Goal: Find contact information: Find contact information

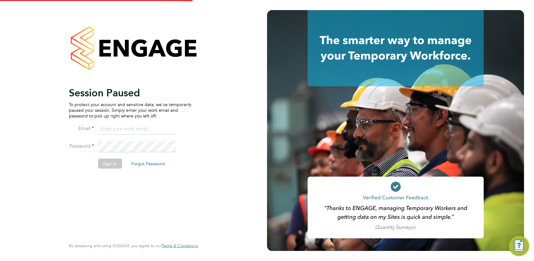
type input "yasmin.hemati-gilani@ganymedesolutions.co.uk"
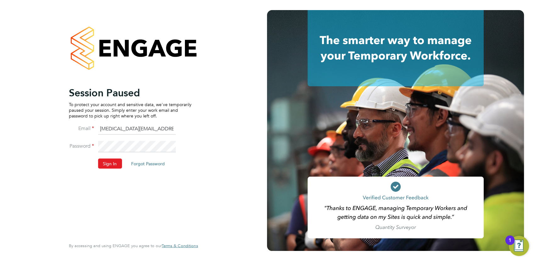
drag, startPoint x: 110, startPoint y: 162, endPoint x: 111, endPoint y: 157, distance: 5.4
click at [111, 162] on button "Sign In" at bounding box center [110, 163] width 24 height 10
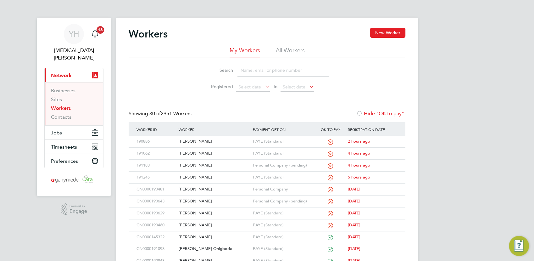
click at [252, 70] on input at bounding box center [283, 70] width 92 height 12
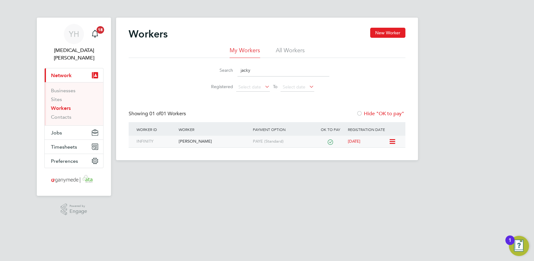
click at [196, 141] on div "Jacky Wilks" at bounding box center [214, 142] width 74 height 12
drag, startPoint x: 233, startPoint y: 74, endPoint x: 172, endPoint y: 56, distance: 63.8
click at [167, 69] on div "Search jacky Registered Select date To Select date" at bounding box center [267, 76] width 277 height 37
click at [193, 140] on div "[PERSON_NAME] [PERSON_NAME]" at bounding box center [214, 142] width 74 height 12
drag, startPoint x: 259, startPoint y: 69, endPoint x: 194, endPoint y: 30, distance: 75.1
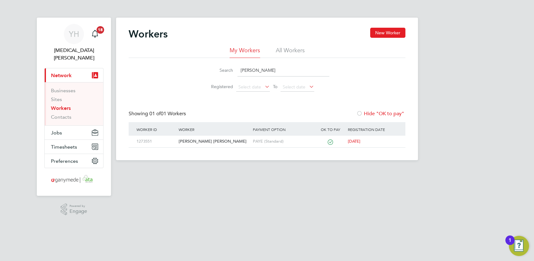
click at [173, 59] on div "Search yvonn Registered Select date To Select date" at bounding box center [267, 76] width 277 height 37
type input "roxan"
click at [184, 139] on div "[PERSON_NAME]" at bounding box center [214, 142] width 74 height 12
drag, startPoint x: 285, startPoint y: 73, endPoint x: 233, endPoint y: 68, distance: 52.7
click at [233, 68] on div "Search roxan" at bounding box center [267, 70] width 125 height 12
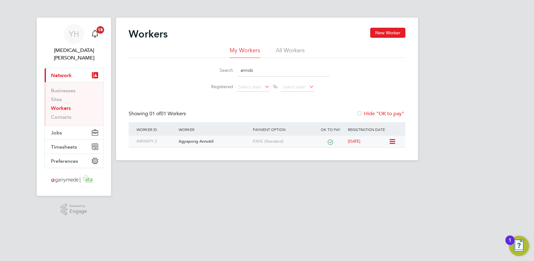
click at [205, 140] on div "Agyapong Annobil" at bounding box center [214, 142] width 74 height 12
drag, startPoint x: 269, startPoint y: 71, endPoint x: 214, endPoint y: 71, distance: 55.3
click at [214, 71] on div "Search annob" at bounding box center [267, 70] width 125 height 12
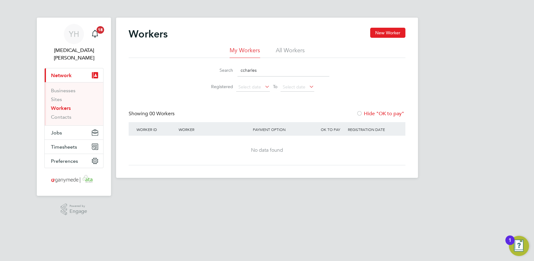
drag, startPoint x: 237, startPoint y: 70, endPoint x: 149, endPoint y: 68, distance: 88.1
click at [150, 70] on div "Search ccharles Registered Select date To Select date" at bounding box center [267, 76] width 277 height 37
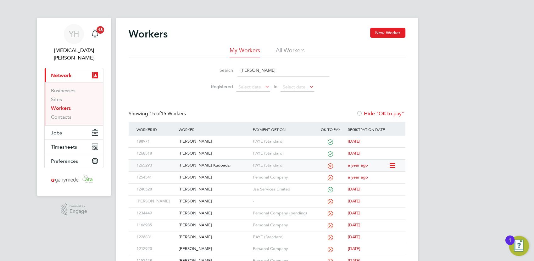
click at [209, 166] on div "Charles Korsi Kudoadzi" at bounding box center [214, 165] width 74 height 12
drag, startPoint x: 258, startPoint y: 69, endPoint x: 196, endPoint y: 61, distance: 62.7
click at [198, 67] on li "Search charles" at bounding box center [267, 70] width 140 height 19
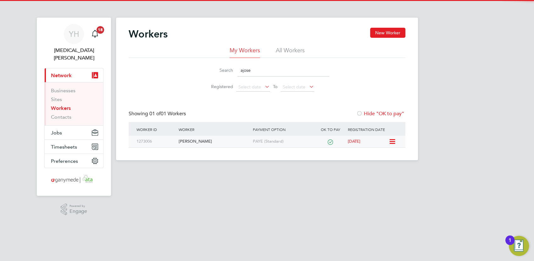
click at [195, 144] on div "Adeleke Ajose" at bounding box center [214, 142] width 74 height 12
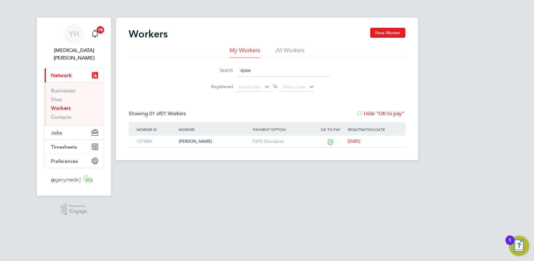
click at [234, 65] on div "Search ajose" at bounding box center [267, 70] width 125 height 12
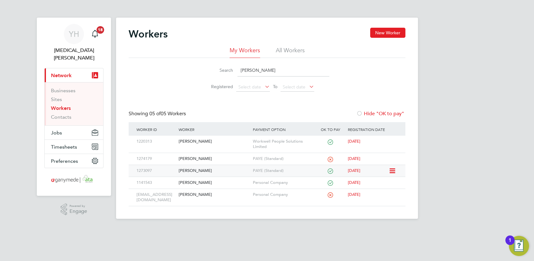
click at [209, 170] on div "David Andrew Atikami" at bounding box center [214, 171] width 74 height 12
drag, startPoint x: 270, startPoint y: 69, endPoint x: 196, endPoint y: 61, distance: 75.0
click at [197, 66] on li "Search david a" at bounding box center [267, 70] width 140 height 19
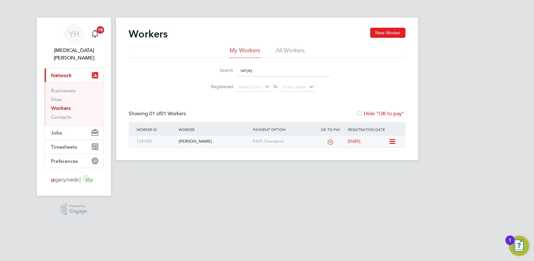
click at [201, 144] on div "Sanjay Chiarh" at bounding box center [214, 142] width 74 height 12
drag, startPoint x: 255, startPoint y: 74, endPoint x: 181, endPoint y: 61, distance: 75.1
click at [181, 61] on div "Search sanjay Registered Select date To Select date" at bounding box center [267, 76] width 277 height 37
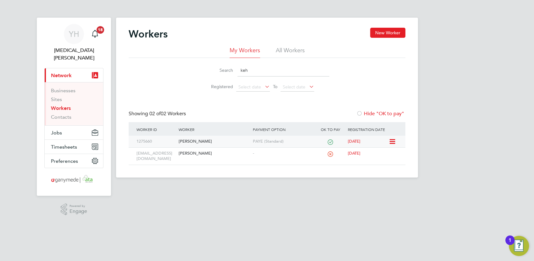
click at [205, 142] on div "Kehinde Olayinka" at bounding box center [214, 142] width 74 height 12
drag, startPoint x: 262, startPoint y: 72, endPoint x: 204, endPoint y: 55, distance: 60.2
click at [205, 67] on div "Search keh" at bounding box center [267, 70] width 125 height 12
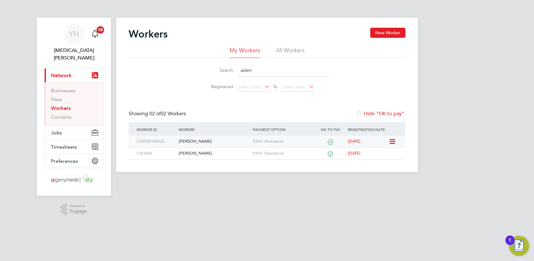
click at [219, 141] on div "Ademola Abolaji Oluwatuyi" at bounding box center [214, 142] width 74 height 12
drag, startPoint x: 244, startPoint y: 69, endPoint x: 180, endPoint y: 26, distance: 77.2
click at [176, 60] on div "Search adem Registered Select date To Select date" at bounding box center [267, 76] width 277 height 37
click at [196, 141] on div "David Kitchen" at bounding box center [214, 142] width 74 height 12
drag, startPoint x: 266, startPoint y: 69, endPoint x: 205, endPoint y: 62, distance: 61.4
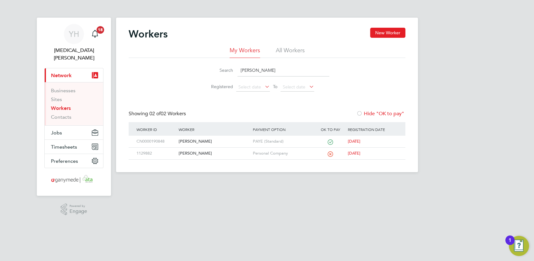
click at [205, 62] on li "Search david k" at bounding box center [267, 70] width 140 height 19
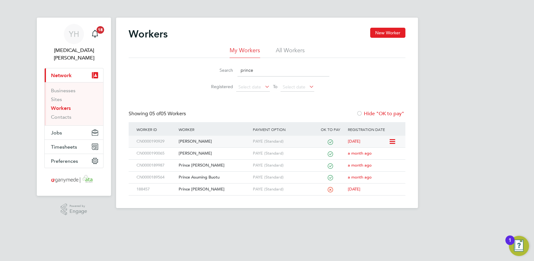
click at [209, 142] on div "Prince Kwaku Ekor" at bounding box center [214, 142] width 74 height 12
drag, startPoint x: 263, startPoint y: 72, endPoint x: 220, endPoint y: 35, distance: 56.6
click at [169, 52] on div "My Workers All Workers Search prince Registered Select date To Select date" at bounding box center [267, 71] width 277 height 48
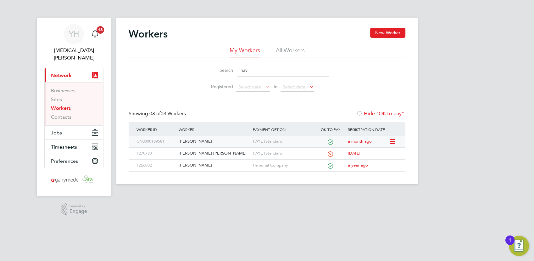
click at [206, 140] on div "Mohammed Naveed" at bounding box center [214, 142] width 74 height 12
drag, startPoint x: 262, startPoint y: 72, endPoint x: 187, endPoint y: 68, distance: 75.0
click at [193, 70] on div "Search nav Registered Select date To Select date" at bounding box center [267, 76] width 277 height 37
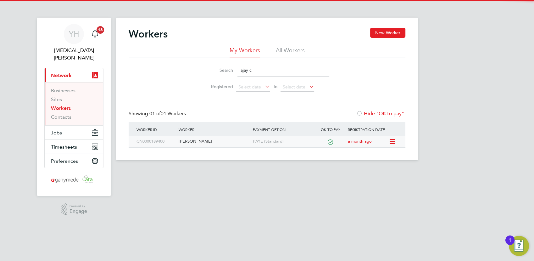
click at [190, 140] on div "Ajay Chumber" at bounding box center [214, 142] width 74 height 12
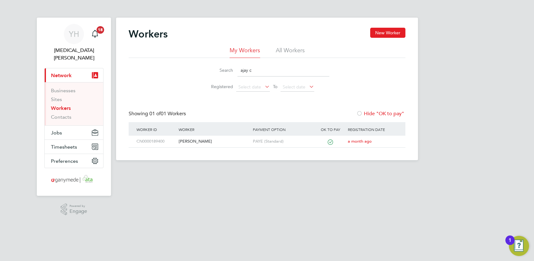
drag, startPoint x: 257, startPoint y: 71, endPoint x: 182, endPoint y: 60, distance: 75.6
click at [182, 60] on div "Search ajay c Registered Select date To Select date" at bounding box center [267, 76] width 277 height 37
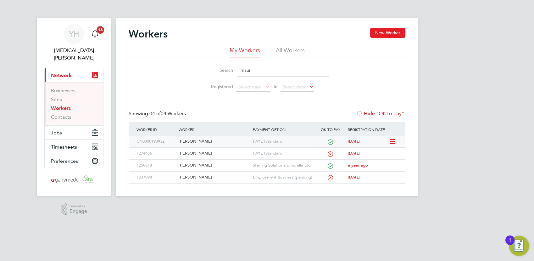
click at [204, 142] on div "Maurice Chizoba Nebo" at bounding box center [214, 142] width 74 height 12
drag, startPoint x: 263, startPoint y: 69, endPoint x: 197, endPoint y: 67, distance: 66.7
click at [197, 69] on li "Search maur" at bounding box center [267, 70] width 140 height 19
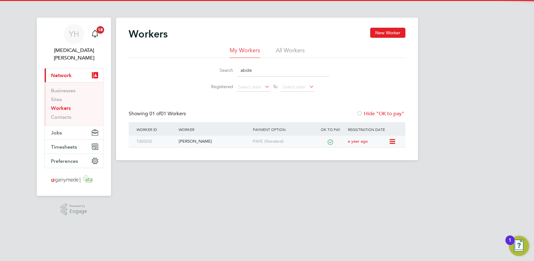
click at [206, 143] on div "Abidemi Ifarajimi" at bounding box center [214, 142] width 74 height 12
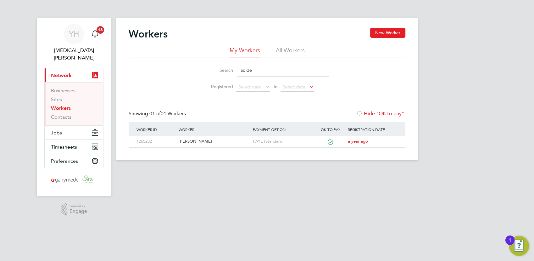
drag, startPoint x: 269, startPoint y: 70, endPoint x: 221, endPoint y: 71, distance: 48.1
click at [221, 71] on div "Search abide" at bounding box center [267, 70] width 125 height 12
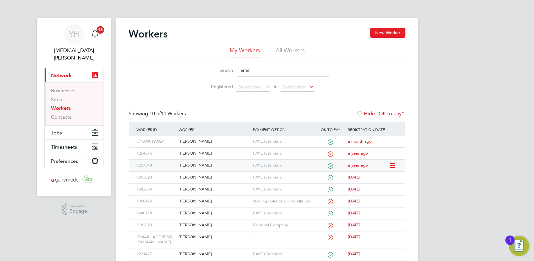
click at [219, 164] on div "Emmanuel Zamani Adamu" at bounding box center [214, 165] width 74 height 12
drag, startPoint x: 216, startPoint y: 71, endPoint x: 207, endPoint y: 72, distance: 9.8
click at [207, 72] on div "Search emm" at bounding box center [267, 70] width 125 height 12
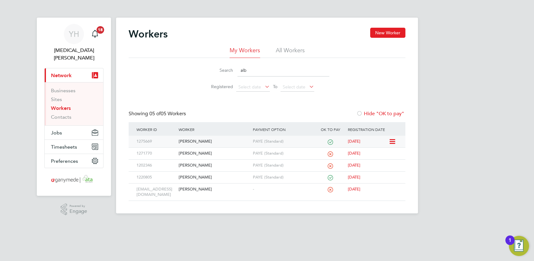
click at [180, 138] on div "Albin Raju" at bounding box center [214, 142] width 74 height 12
drag, startPoint x: 278, startPoint y: 73, endPoint x: 162, endPoint y: 74, distance: 115.7
click at [162, 74] on div "Search alb Registered Select date To Select date" at bounding box center [267, 76] width 277 height 37
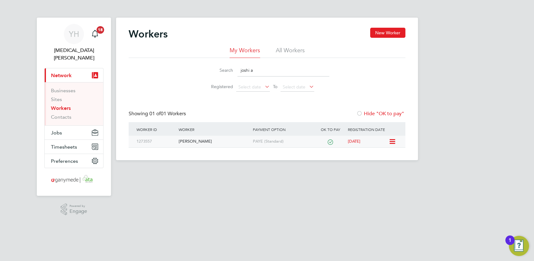
click at [195, 137] on div "Aakrosh Joshi" at bounding box center [214, 142] width 74 height 12
drag, startPoint x: 139, startPoint y: 53, endPoint x: 138, endPoint y: 44, distance: 9.5
click at [139, 53] on div "My Workers All Workers Search joshi a Registered Select date To Select date" at bounding box center [267, 71] width 277 height 48
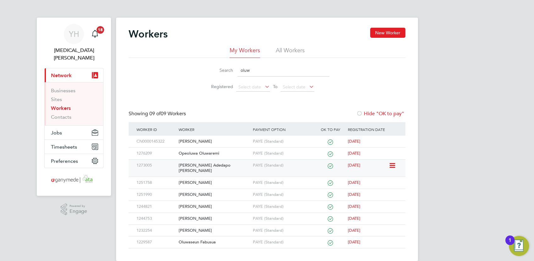
click at [219, 163] on div "Oluwatosin Adedapo Adams" at bounding box center [214, 167] width 74 height 17
drag, startPoint x: 252, startPoint y: 70, endPoint x: 164, endPoint y: 70, distance: 87.4
click at [164, 70] on div "Search oluw Registered Select date To Select date" at bounding box center [267, 76] width 277 height 37
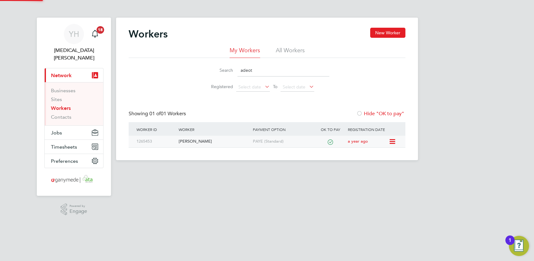
type input "adeot"
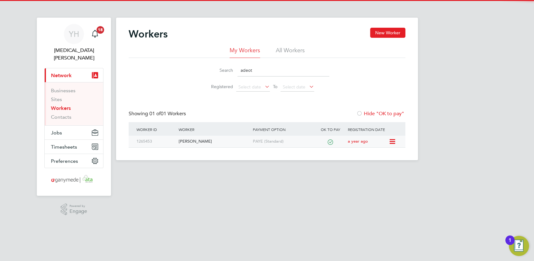
click at [200, 136] on div "Olusegun Adeoti" at bounding box center [214, 142] width 74 height 12
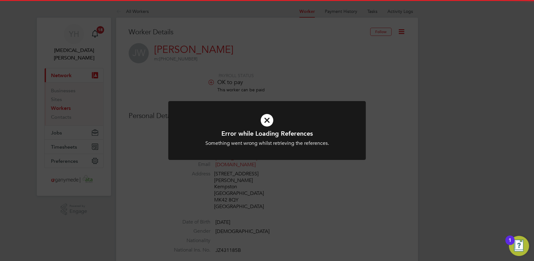
click at [266, 122] on icon at bounding box center [266, 120] width 163 height 25
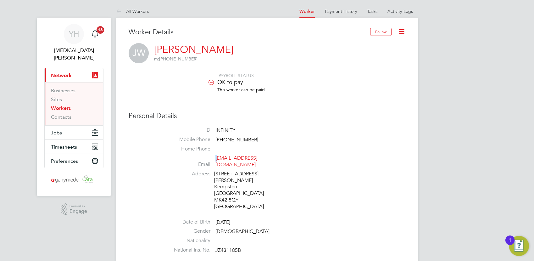
drag, startPoint x: 266, startPoint y: 158, endPoint x: 215, endPoint y: 161, distance: 50.7
click at [215, 161] on span "jc_wilks@yahoo.com" at bounding box center [245, 161] width 60 height 13
click at [216, 159] on span "jc_wilks@yahoo.com" at bounding box center [245, 161] width 60 height 13
copy link "jc_wilks@yahoo.com"
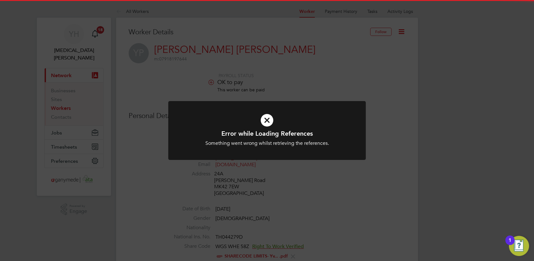
click at [268, 121] on icon at bounding box center [266, 120] width 163 height 25
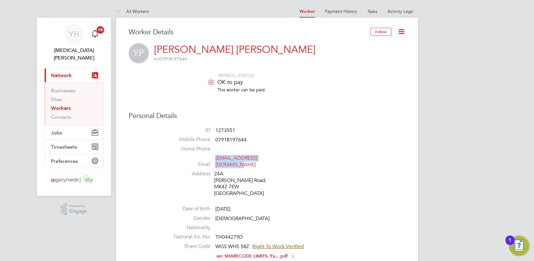
drag, startPoint x: 281, startPoint y: 157, endPoint x: 215, endPoint y: 158, distance: 65.7
click at [215, 158] on li "Email [EMAIL_ADDRESS][DOMAIN_NAME]" at bounding box center [285, 162] width 239 height 15
drag, startPoint x: 215, startPoint y: 158, endPoint x: 295, endPoint y: 163, distance: 80.0
click at [296, 181] on li "Address [STREET_ADDRESS][PERSON_NAME]" at bounding box center [285, 184] width 239 height 28
drag, startPoint x: 272, startPoint y: 158, endPoint x: 216, endPoint y: 160, distance: 55.7
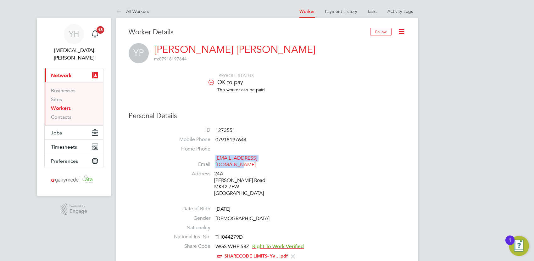
click at [216, 160] on li "Email yvonneshonhiwa@gmail.com" at bounding box center [285, 162] width 239 height 15
copy link "yvonneshonhiwa@gmail.com"
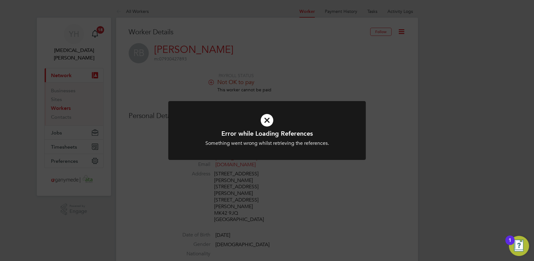
click at [267, 120] on icon at bounding box center [266, 120] width 163 height 25
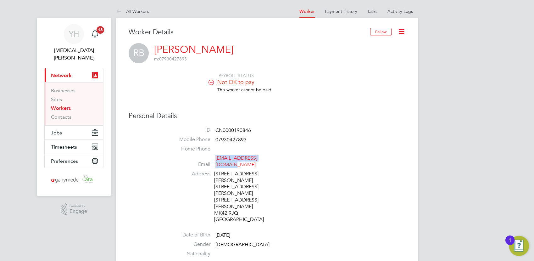
drag, startPoint x: 268, startPoint y: 158, endPoint x: 216, endPoint y: 158, distance: 52.5
click at [216, 158] on li "Email [EMAIL_ADDRESS][DOMAIN_NAME]" at bounding box center [285, 162] width 239 height 15
copy link "[EMAIL_ADDRESS][DOMAIN_NAME]"
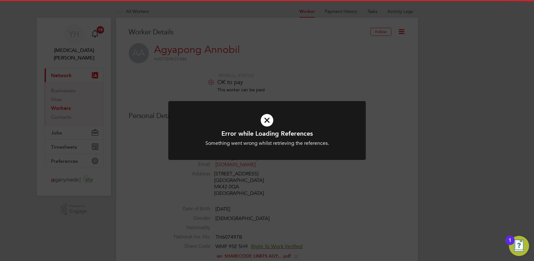
click at [272, 119] on icon at bounding box center [266, 120] width 163 height 25
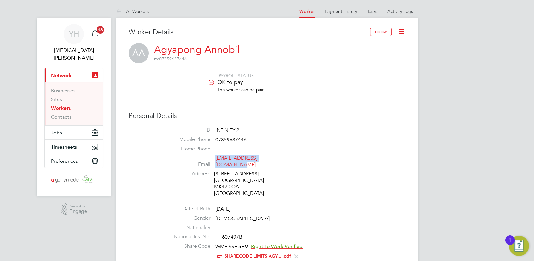
drag, startPoint x: 280, startPoint y: 160, endPoint x: 216, endPoint y: 161, distance: 63.5
click at [216, 161] on li "Email agyapongannobil@gmail.com" at bounding box center [285, 162] width 239 height 15
copy link "agyapongannobil@gmail.com"
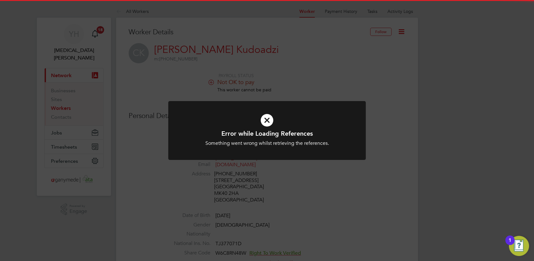
click at [267, 121] on icon at bounding box center [266, 120] width 163 height 25
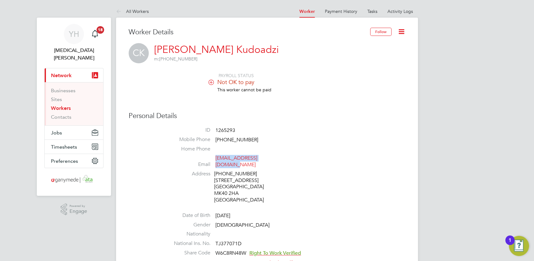
drag, startPoint x: 212, startPoint y: 161, endPoint x: 215, endPoint y: 157, distance: 4.3
click at [215, 157] on li "Email kudoadzikorsi@gmail.com" at bounding box center [285, 162] width 239 height 15
drag, startPoint x: 215, startPoint y: 157, endPoint x: 281, endPoint y: 166, distance: 66.6
click at [300, 187] on li "Address +447770173716 4A Queen Street Bedford MK40 2HA United Kingdom" at bounding box center [285, 187] width 239 height 34
drag, startPoint x: 268, startPoint y: 159, endPoint x: 215, endPoint y: 159, distance: 53.1
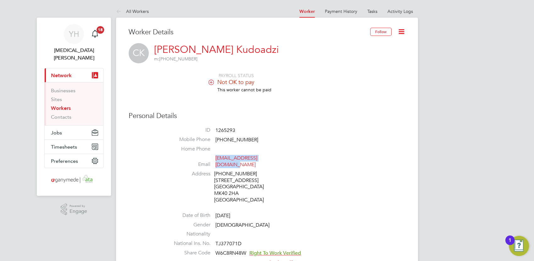
click at [215, 159] on li "Email kudoadzikorsi@gmail.com" at bounding box center [285, 162] width 239 height 15
copy link "kudoadzikorsi@gmail.com"
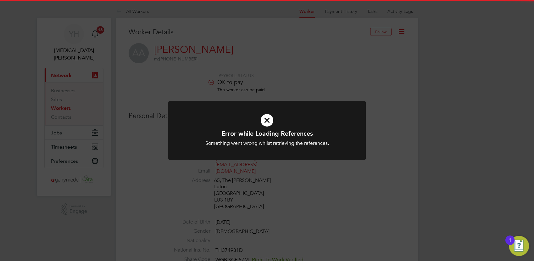
click at [268, 120] on icon at bounding box center [266, 120] width 163 height 25
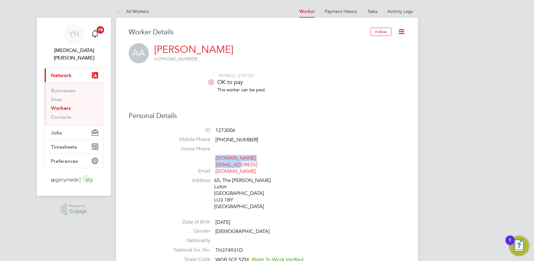
drag, startPoint x: 272, startPoint y: 159, endPoint x: 215, endPoint y: 159, distance: 56.3
click at [215, 159] on span "[DOMAIN_NAME][EMAIL_ADDRESS][DOMAIN_NAME]" at bounding box center [245, 164] width 60 height 19
copy link "[DOMAIN_NAME][EMAIL_ADDRESS][DOMAIN_NAME]"
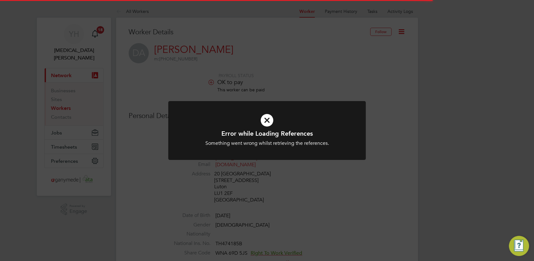
click at [269, 119] on icon at bounding box center [266, 120] width 163 height 25
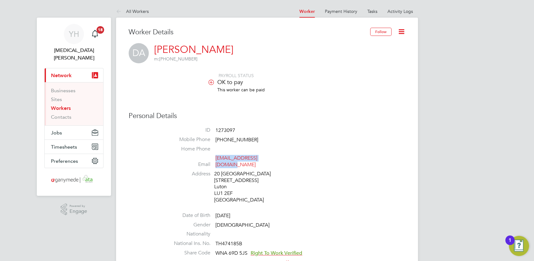
drag, startPoint x: 279, startPoint y: 158, endPoint x: 215, endPoint y: 155, distance: 64.2
click at [215, 155] on li "Email davidatikami@gmail.com" at bounding box center [285, 162] width 239 height 15
drag, startPoint x: 215, startPoint y: 155, endPoint x: 227, endPoint y: 154, distance: 12.0
drag, startPoint x: 227, startPoint y: 154, endPoint x: 297, endPoint y: 171, distance: 72.6
click at [358, 204] on ul "ID 1273097 Mobile Phone +44 7918903666 Home Phone Email davidatikami@gmail.com …" at bounding box center [285, 202] width 239 height 151
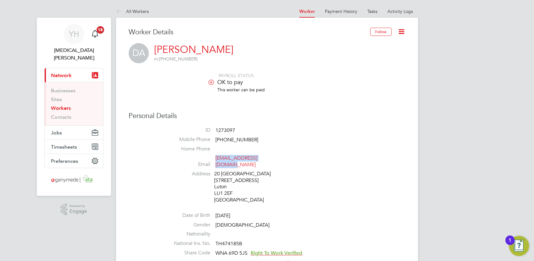
drag, startPoint x: 261, startPoint y: 155, endPoint x: 216, endPoint y: 160, distance: 45.9
click at [216, 160] on span "davidatikami@gmail.com" at bounding box center [245, 161] width 60 height 13
copy link "davidatikami@gmail.com"
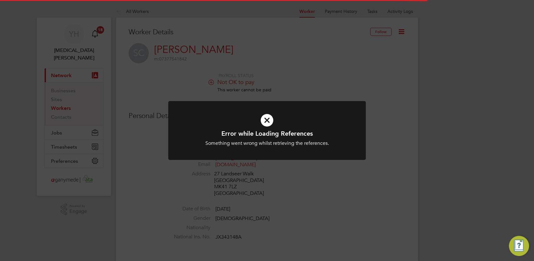
click at [266, 123] on icon at bounding box center [266, 120] width 163 height 25
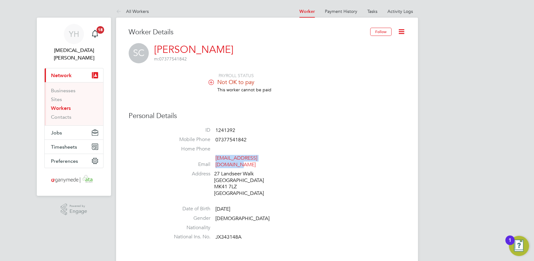
drag, startPoint x: 276, startPoint y: 157, endPoint x: 215, endPoint y: 157, distance: 61.0
click at [215, 157] on li "Email [EMAIL_ADDRESS][DOMAIN_NAME]" at bounding box center [285, 162] width 239 height 15
drag, startPoint x: 215, startPoint y: 157, endPoint x: 221, endPoint y: 158, distance: 5.6
copy link "[EMAIL_ADDRESS][DOMAIN_NAME]"
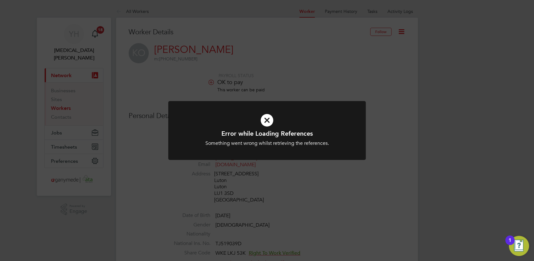
click at [268, 119] on icon at bounding box center [266, 120] width 163 height 25
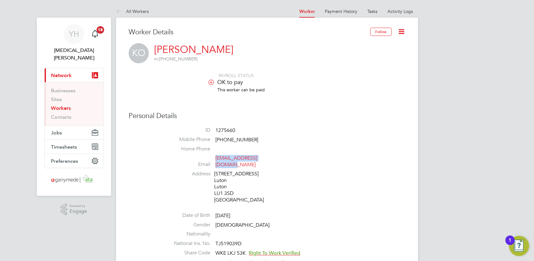
drag, startPoint x: 280, startPoint y: 160, endPoint x: 215, endPoint y: 157, distance: 65.1
click at [215, 157] on li "Email kennyben2477@gmail.com" at bounding box center [285, 162] width 239 height 15
copy link "kennyben2477@gmail.com"
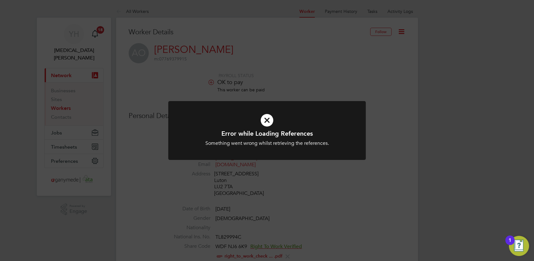
click at [270, 124] on icon at bounding box center [266, 120] width 163 height 25
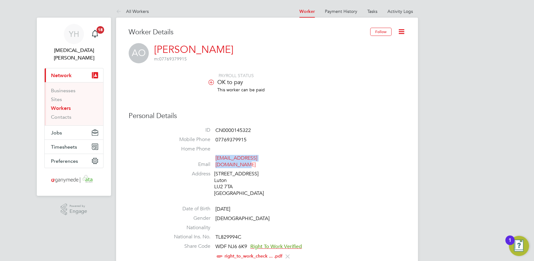
drag, startPoint x: 285, startPoint y: 158, endPoint x: 216, endPoint y: 159, distance: 69.5
click at [216, 159] on li "Email ademolaoluwatuyi@gmail.com" at bounding box center [285, 162] width 239 height 15
copy link "ademolaoluwatuyi@gmail.com"
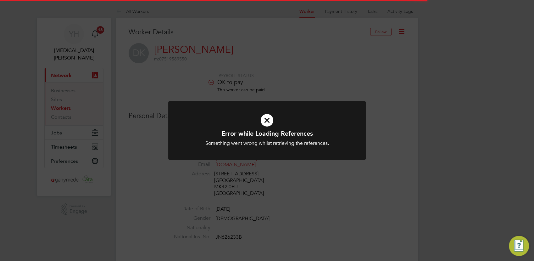
click at [269, 120] on icon at bounding box center [266, 120] width 163 height 25
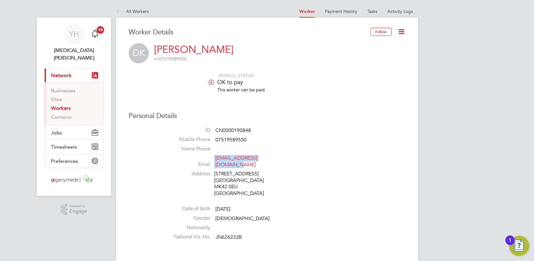
drag, startPoint x: 282, startPoint y: 160, endPoint x: 210, endPoint y: 163, distance: 72.4
click at [210, 163] on li "Email [EMAIL_ADDRESS][DOMAIN_NAME]" at bounding box center [285, 162] width 239 height 15
drag, startPoint x: 210, startPoint y: 163, endPoint x: 302, endPoint y: 180, distance: 94.2
click at [302, 180] on li "Address [STREET_ADDRESS]" at bounding box center [285, 184] width 239 height 28
drag, startPoint x: 280, startPoint y: 158, endPoint x: 216, endPoint y: 160, distance: 63.8
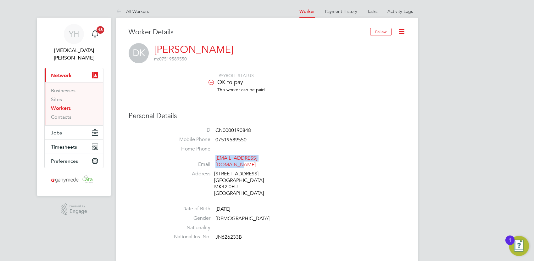
click at [216, 160] on li "Email [EMAIL_ADDRESS][DOMAIN_NAME]" at bounding box center [285, 162] width 239 height 15
copy link "[EMAIL_ADDRESS][DOMAIN_NAME]"
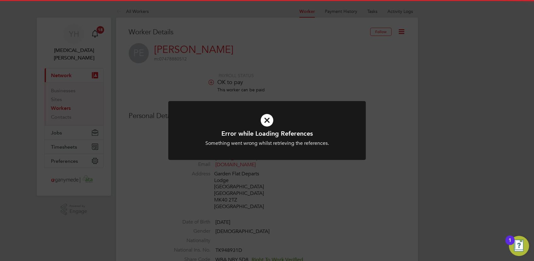
click at [266, 120] on icon at bounding box center [266, 120] width 163 height 25
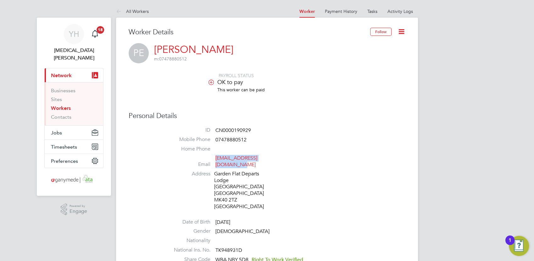
drag, startPoint x: 289, startPoint y: 160, endPoint x: 215, endPoint y: 159, distance: 74.2
click at [215, 159] on li "Email [EMAIL_ADDRESS][DOMAIN_NAME]" at bounding box center [285, 162] width 239 height 15
drag, startPoint x: 215, startPoint y: 159, endPoint x: 309, endPoint y: 178, distance: 96.2
click at [346, 228] on li "Gender [DEMOGRAPHIC_DATA]" at bounding box center [285, 232] width 239 height 9
drag, startPoint x: 290, startPoint y: 160, endPoint x: 215, endPoint y: 160, distance: 75.5
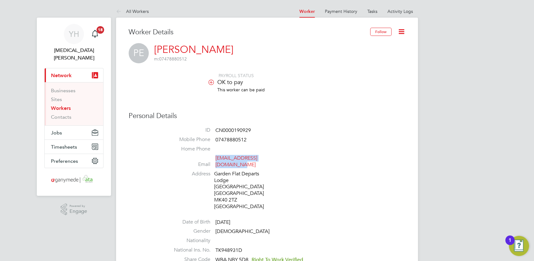
click at [215, 160] on li "Email [EMAIL_ADDRESS][DOMAIN_NAME]" at bounding box center [285, 162] width 239 height 15
drag, startPoint x: 215, startPoint y: 160, endPoint x: 290, endPoint y: 176, distance: 76.9
click at [290, 176] on li "Address Garden [STREET_ADDRESS]" at bounding box center [285, 190] width 239 height 41
drag, startPoint x: 280, startPoint y: 160, endPoint x: 215, endPoint y: 160, distance: 64.1
click at [215, 160] on li "Email [EMAIL_ADDRESS][DOMAIN_NAME]" at bounding box center [285, 162] width 239 height 15
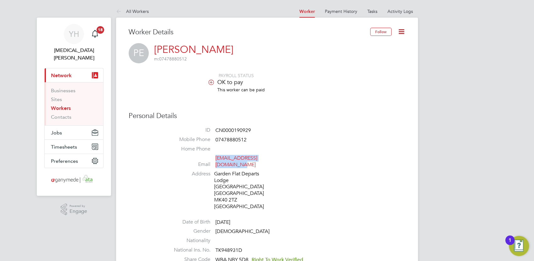
drag, startPoint x: 215, startPoint y: 160, endPoint x: 220, endPoint y: 158, distance: 5.6
copy link "[EMAIL_ADDRESS][DOMAIN_NAME]"
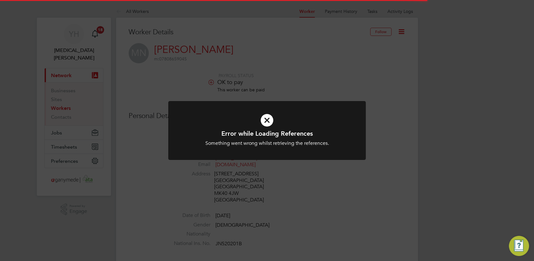
click at [267, 125] on icon at bounding box center [266, 120] width 163 height 25
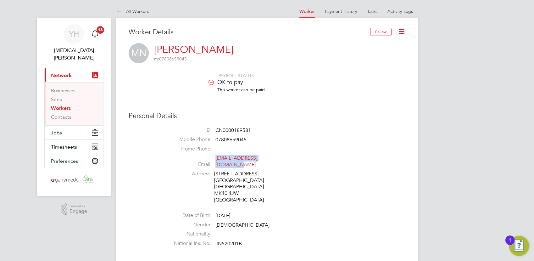
drag, startPoint x: 284, startPoint y: 159, endPoint x: 216, endPoint y: 157, distance: 68.6
click at [216, 157] on li "Email kamracomputers@gmail.com" at bounding box center [285, 162] width 239 height 15
copy link "kamracomputers@gmail.com"
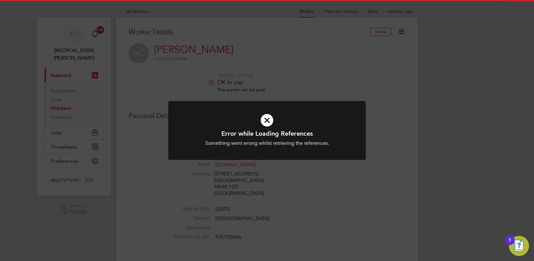
click at [270, 118] on icon at bounding box center [266, 120] width 163 height 25
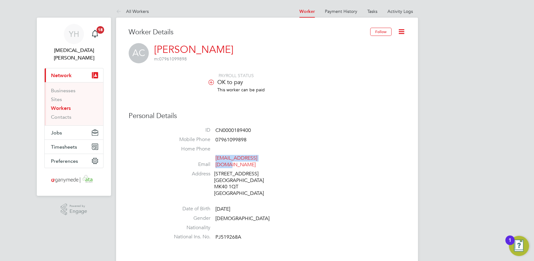
drag, startPoint x: 276, startPoint y: 159, endPoint x: 216, endPoint y: 156, distance: 60.1
click at [216, 156] on li "Email [EMAIL_ADDRESS][DOMAIN_NAME]" at bounding box center [285, 162] width 239 height 15
copy link "[EMAIL_ADDRESS][DOMAIN_NAME]"
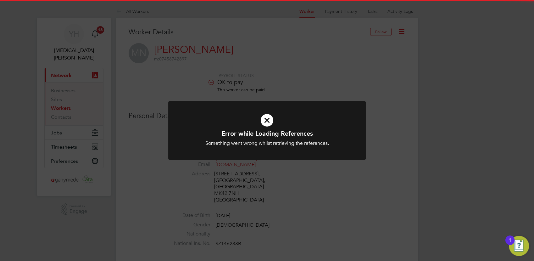
click at [266, 120] on icon at bounding box center [266, 120] width 163 height 25
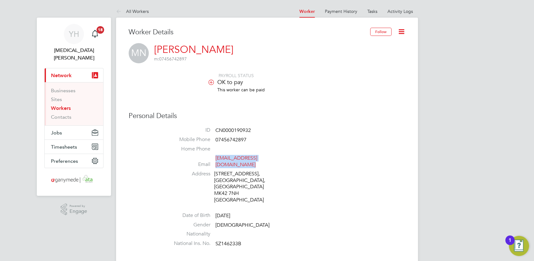
drag, startPoint x: 246, startPoint y: 158, endPoint x: 216, endPoint y: 159, distance: 29.6
click at [216, 159] on li "Email [EMAIL_ADDRESS][DOMAIN_NAME]" at bounding box center [285, 162] width 239 height 15
copy link "nebomauricechizoba@gmail.com"
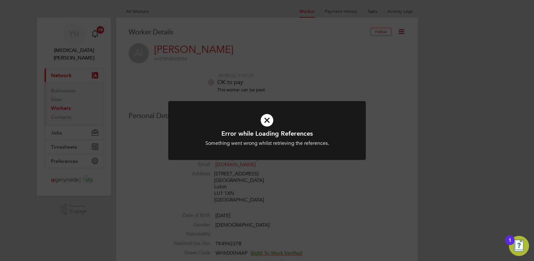
click at [264, 117] on icon at bounding box center [266, 120] width 163 height 25
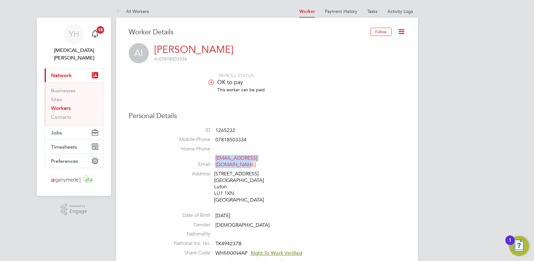
drag, startPoint x: 237, startPoint y: 163, endPoint x: 216, endPoint y: 158, distance: 22.0
click at [216, 158] on li "Email abidemiabolude91@gmail.com" at bounding box center [285, 162] width 239 height 15
copy link "abidemiabolude91@gmail.com"
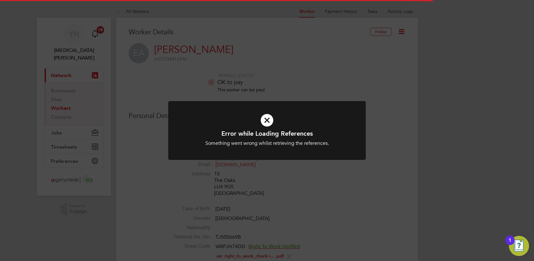
click at [267, 117] on icon at bounding box center [266, 120] width 163 height 25
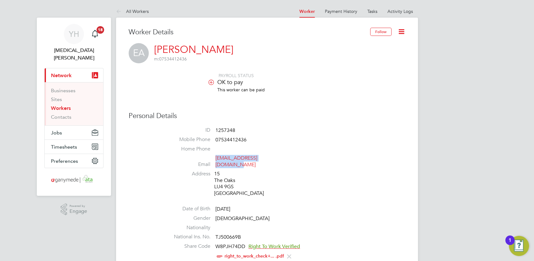
drag, startPoint x: 289, startPoint y: 156, endPoint x: 216, endPoint y: 161, distance: 73.1
click at [216, 161] on li "Email [EMAIL_ADDRESS][DOMAIN_NAME]" at bounding box center [285, 162] width 239 height 15
drag, startPoint x: 216, startPoint y: 161, endPoint x: 220, endPoint y: 159, distance: 4.9
copy link "[EMAIL_ADDRESS][DOMAIN_NAME]"
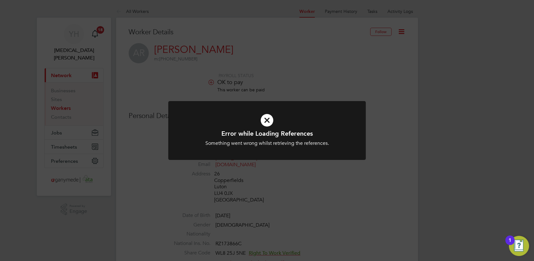
click at [266, 118] on icon at bounding box center [266, 120] width 163 height 25
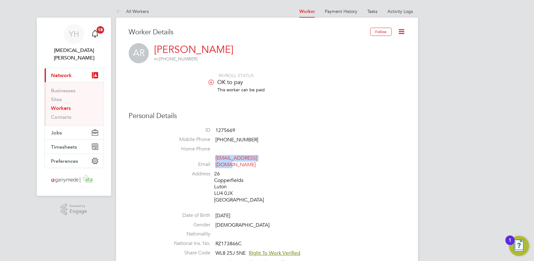
drag, startPoint x: 268, startPoint y: 156, endPoint x: 216, endPoint y: 158, distance: 51.6
click at [216, 158] on span "albinraju4@gmail.com" at bounding box center [245, 161] width 60 height 13
copy link "albinraju4@gmail.com"
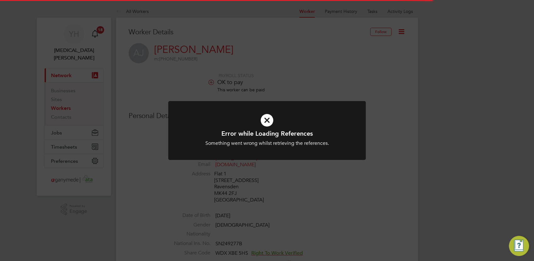
click at [267, 121] on icon at bounding box center [266, 120] width 163 height 25
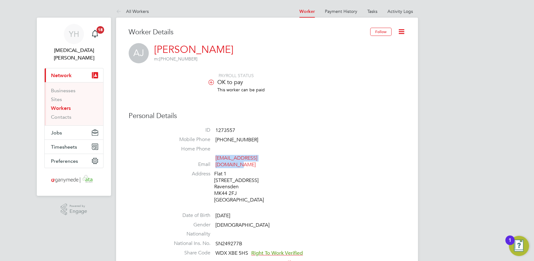
drag, startPoint x: 246, startPoint y: 159, endPoint x: 216, endPoint y: 157, distance: 30.9
click at [216, 157] on li "Email [EMAIL_ADDRESS][DOMAIN_NAME]" at bounding box center [285, 162] width 239 height 15
copy link "[EMAIL_ADDRESS][DOMAIN_NAME]"
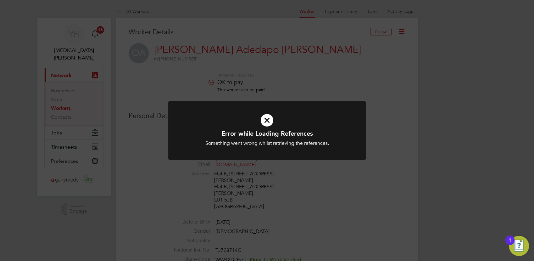
click at [266, 123] on icon at bounding box center [266, 120] width 163 height 25
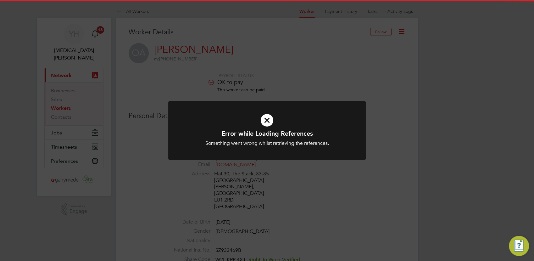
click at [270, 120] on icon at bounding box center [266, 120] width 163 height 25
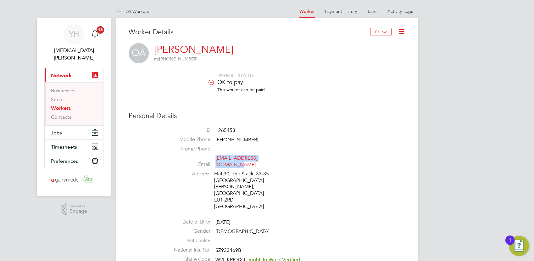
drag, startPoint x: 278, startPoint y: 157, endPoint x: 216, endPoint y: 161, distance: 61.8
click at [216, 161] on li "Email [EMAIL_ADDRESS][DOMAIN_NAME]" at bounding box center [285, 162] width 239 height 15
drag, startPoint x: 216, startPoint y: 161, endPoint x: 219, endPoint y: 158, distance: 4.2
copy link "[EMAIL_ADDRESS][DOMAIN_NAME]"
